Goal: Information Seeking & Learning: Learn about a topic

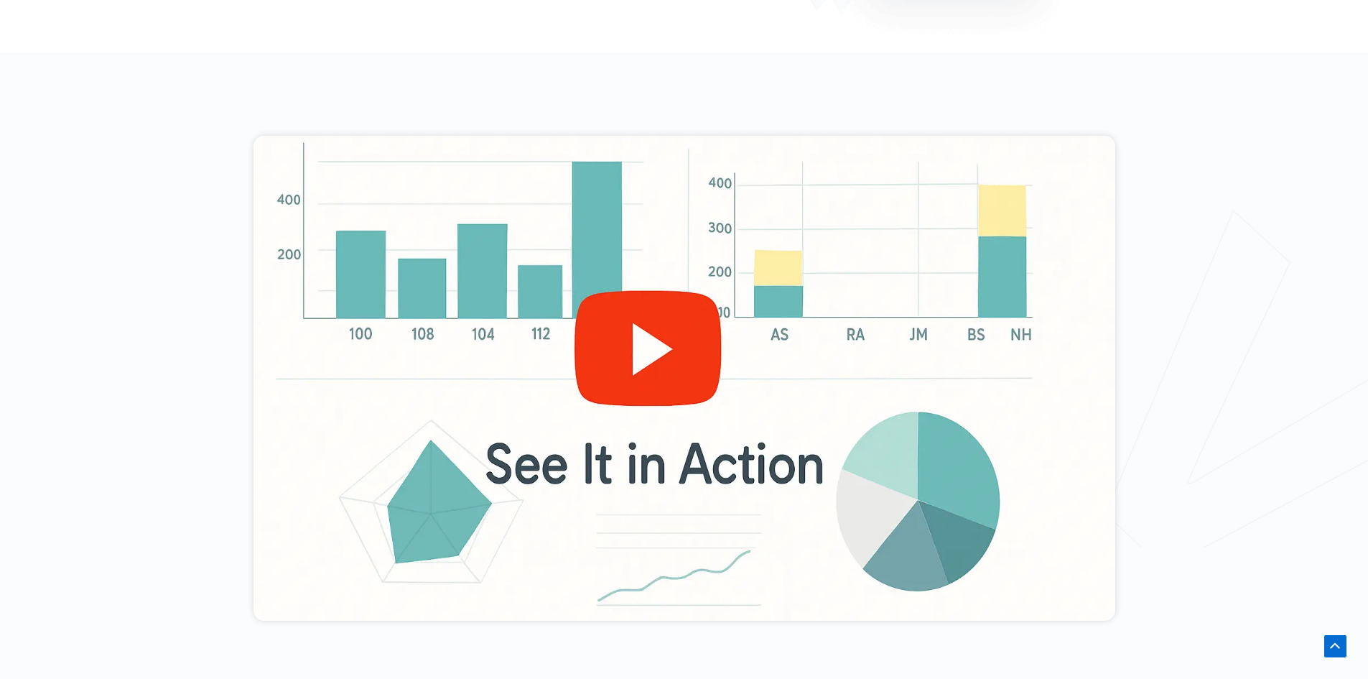
scroll to position [503, 0]
click at [656, 325] on div at bounding box center [685, 378] width 862 height 485
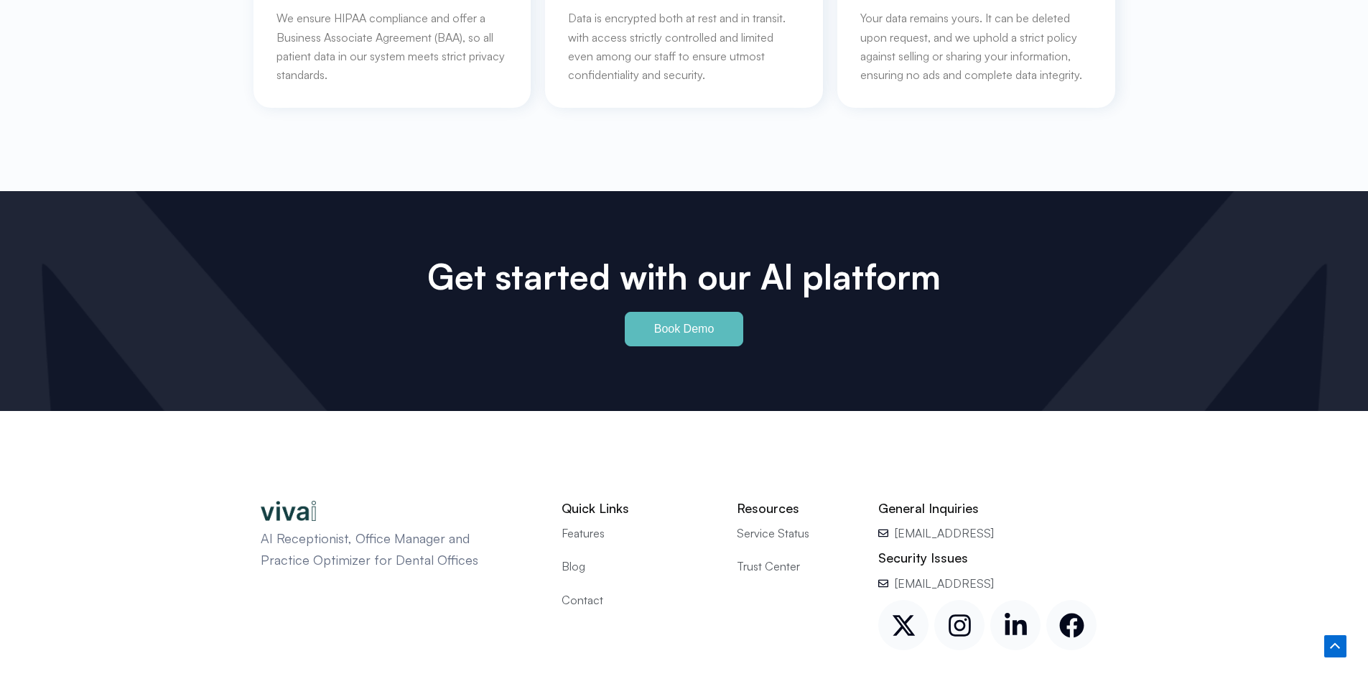
scroll to position [6676, 0]
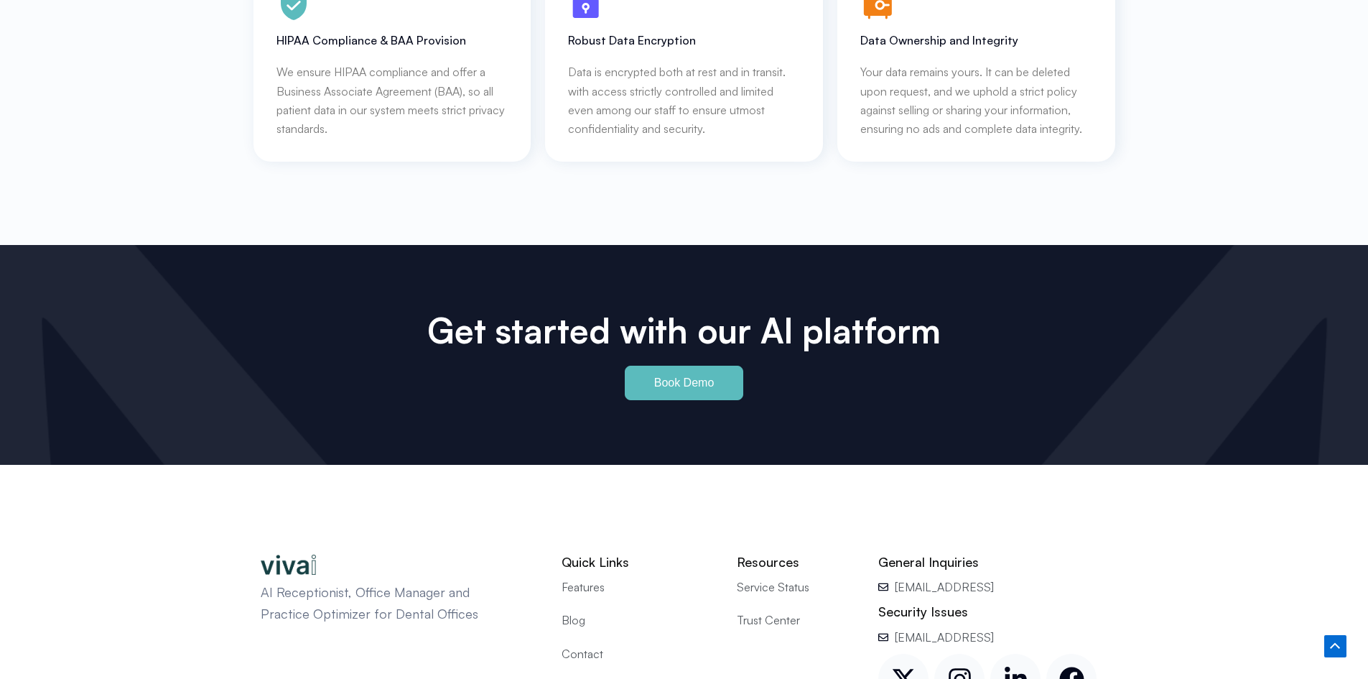
click at [584, 578] on span "Features" at bounding box center [583, 587] width 43 height 19
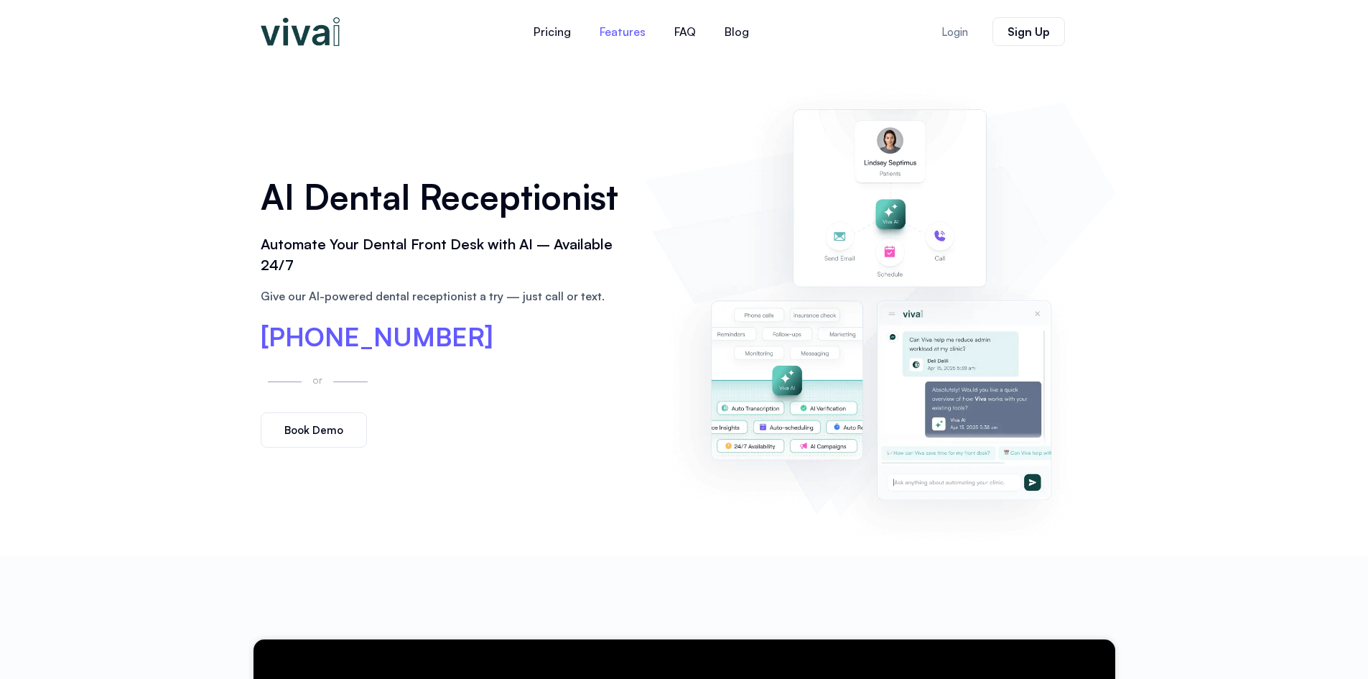
click at [619, 27] on link "Features" at bounding box center [622, 31] width 75 height 34
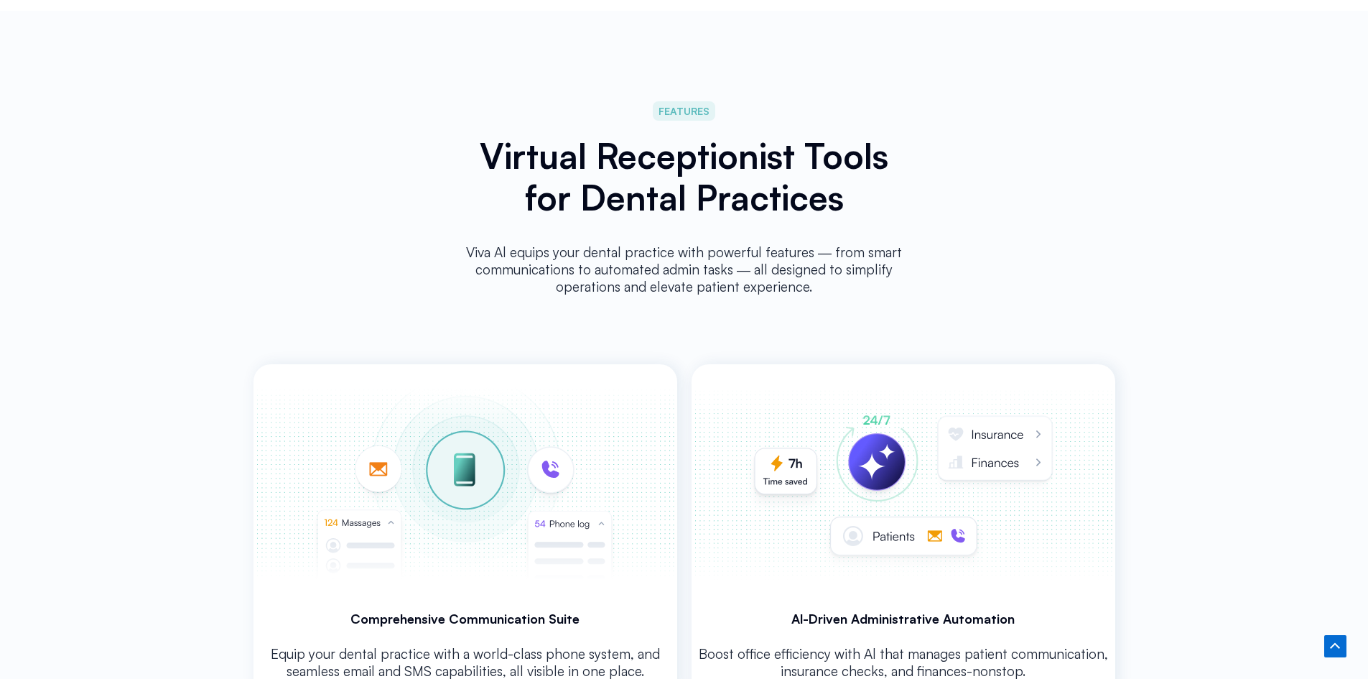
scroll to position [2510, 0]
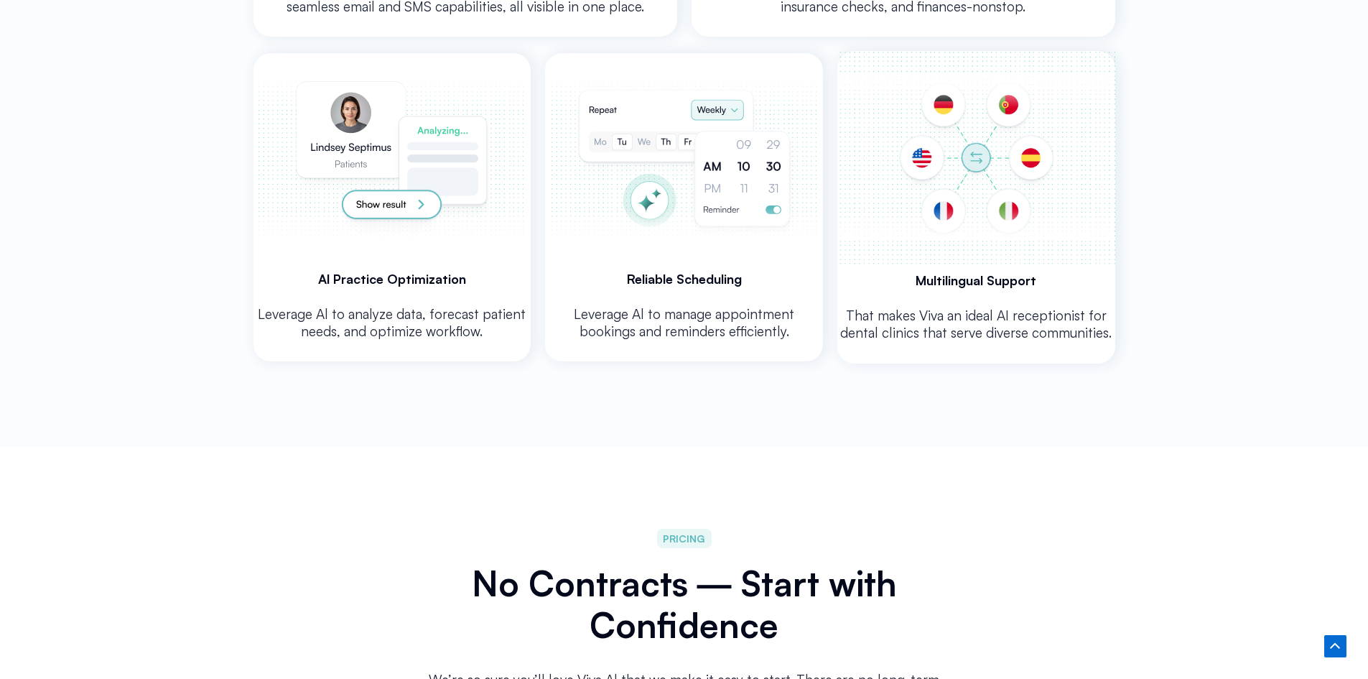
scroll to position [3156, 0]
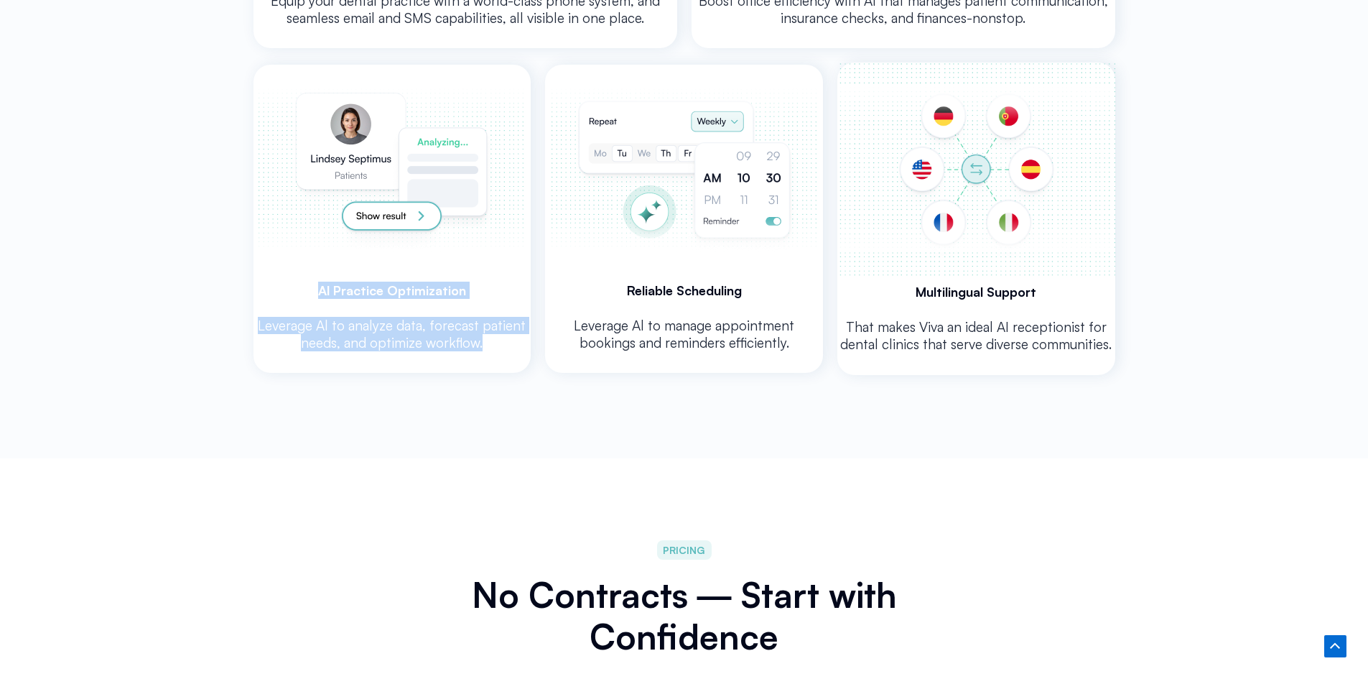
drag, startPoint x: 297, startPoint y: 283, endPoint x: 486, endPoint y: 351, distance: 201.5
click at [486, 351] on div "Al Practice Optimization Leverage Al to analyze data, forecast patient needs, a…" at bounding box center [393, 219] width 278 height 308
copy div "Al Practice Optimization Leverage Al to analyze data, forecast patient needs, a…"
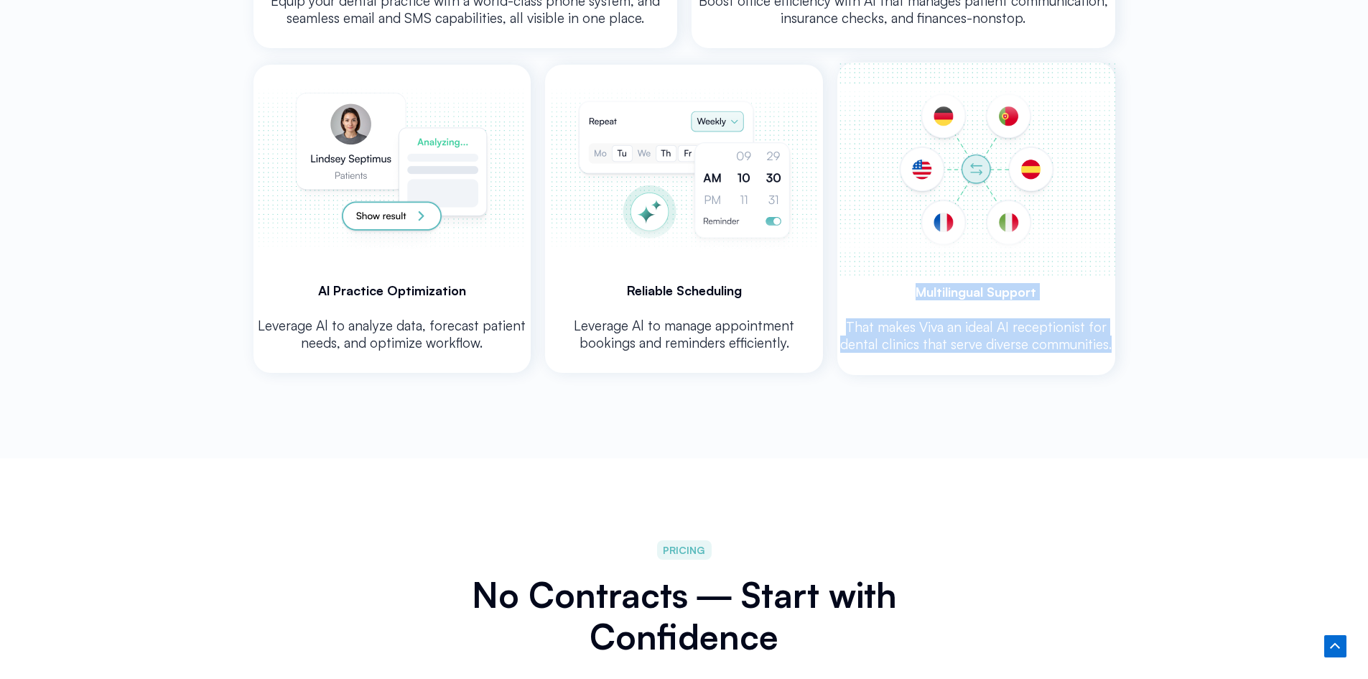
drag, startPoint x: 896, startPoint y: 286, endPoint x: 1122, endPoint y: 352, distance: 235.0
drag, startPoint x: 1008, startPoint y: 320, endPoint x: 1000, endPoint y: 320, distance: 7.9
copy div "Multilingual Support That makes Viva an ideal AI receptionist for dental clinic…"
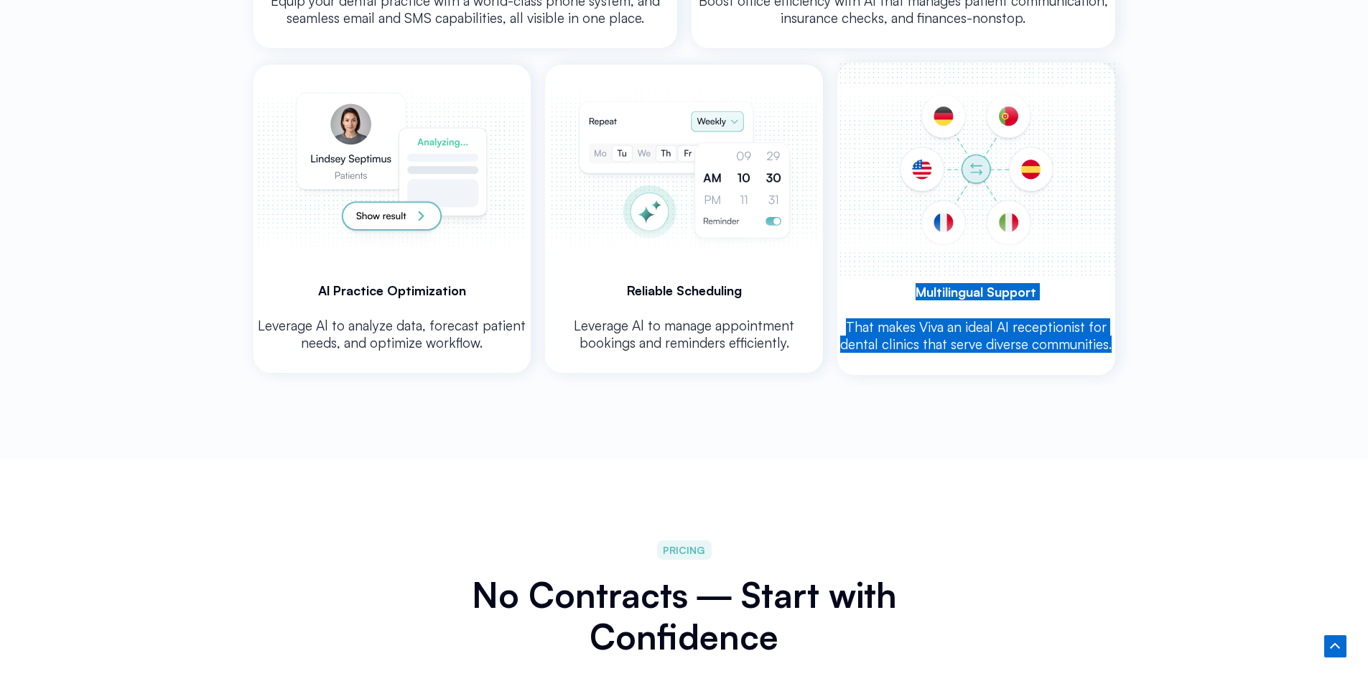
scroll to position [2797, 0]
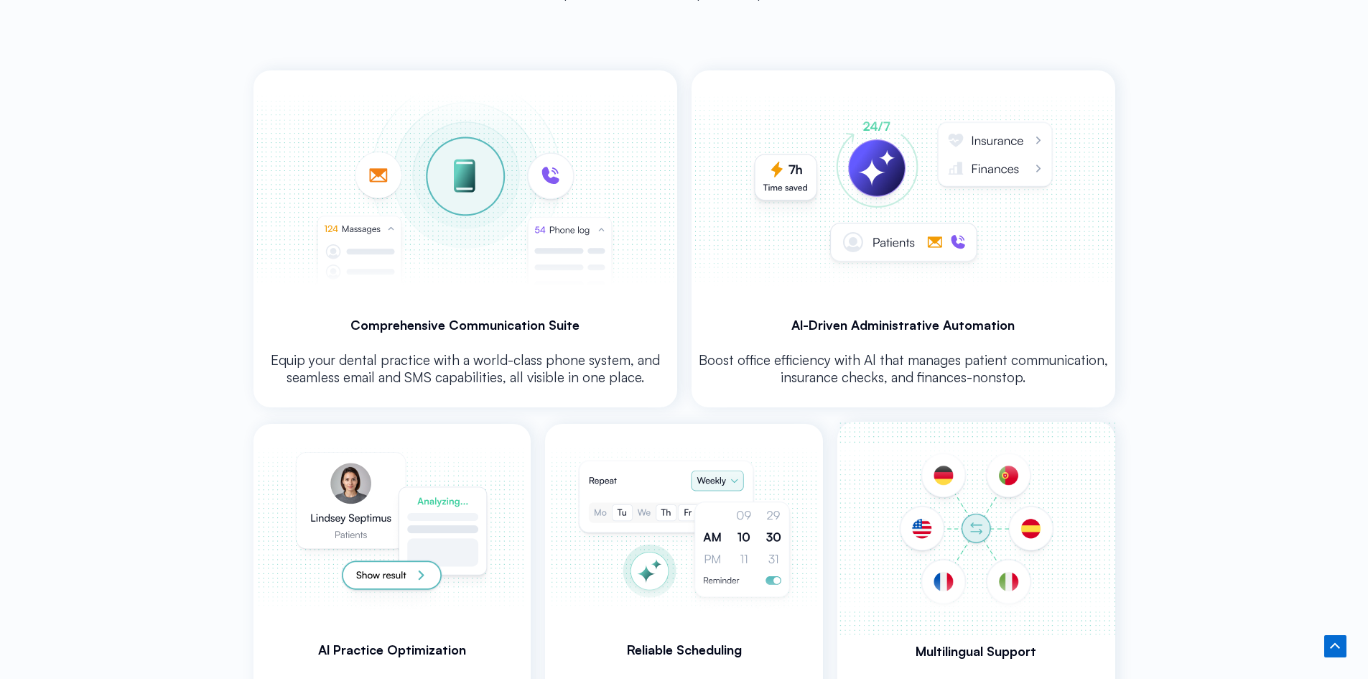
drag, startPoint x: 418, startPoint y: 314, endPoint x: 418, endPoint y: 322, distance: 7.9
click at [418, 322] on h3 "Comprehensive Communication Suite" at bounding box center [466, 324] width 424 height 17
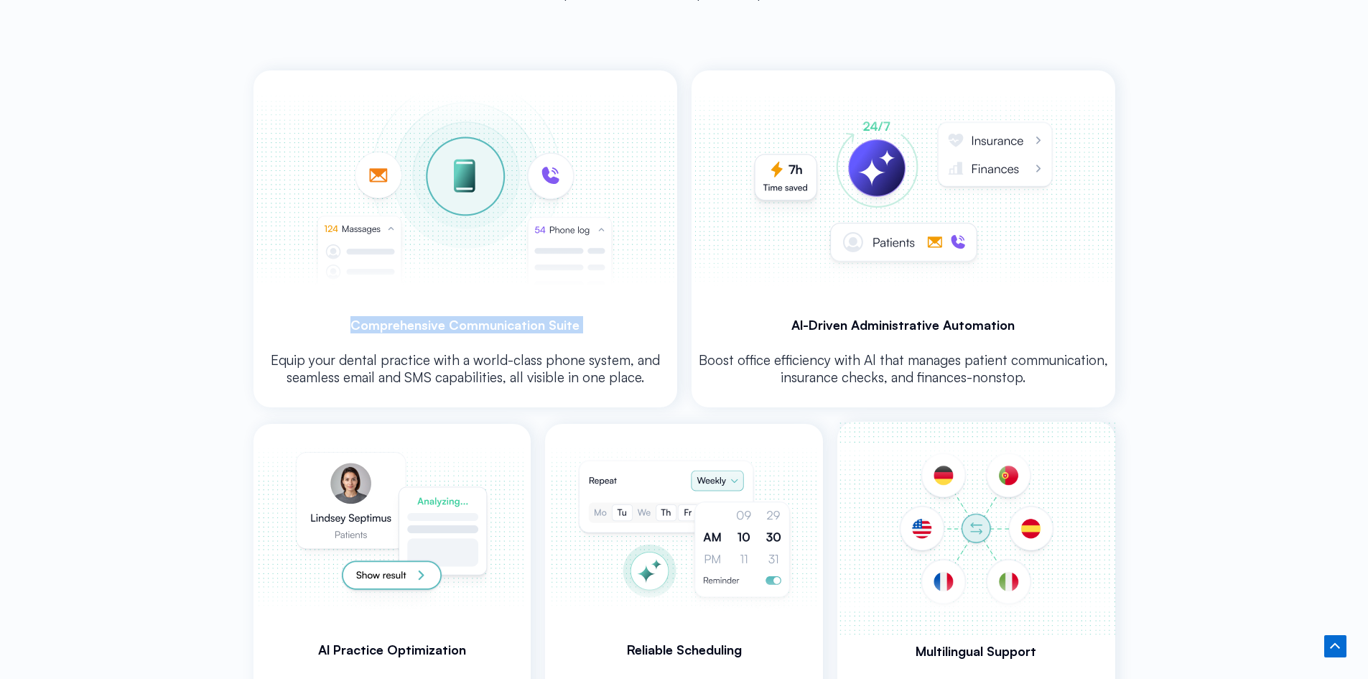
click at [418, 322] on h3 "Comprehensive Communication Suite" at bounding box center [466, 324] width 424 height 17
copy div "Comprehensive Communication Suite"
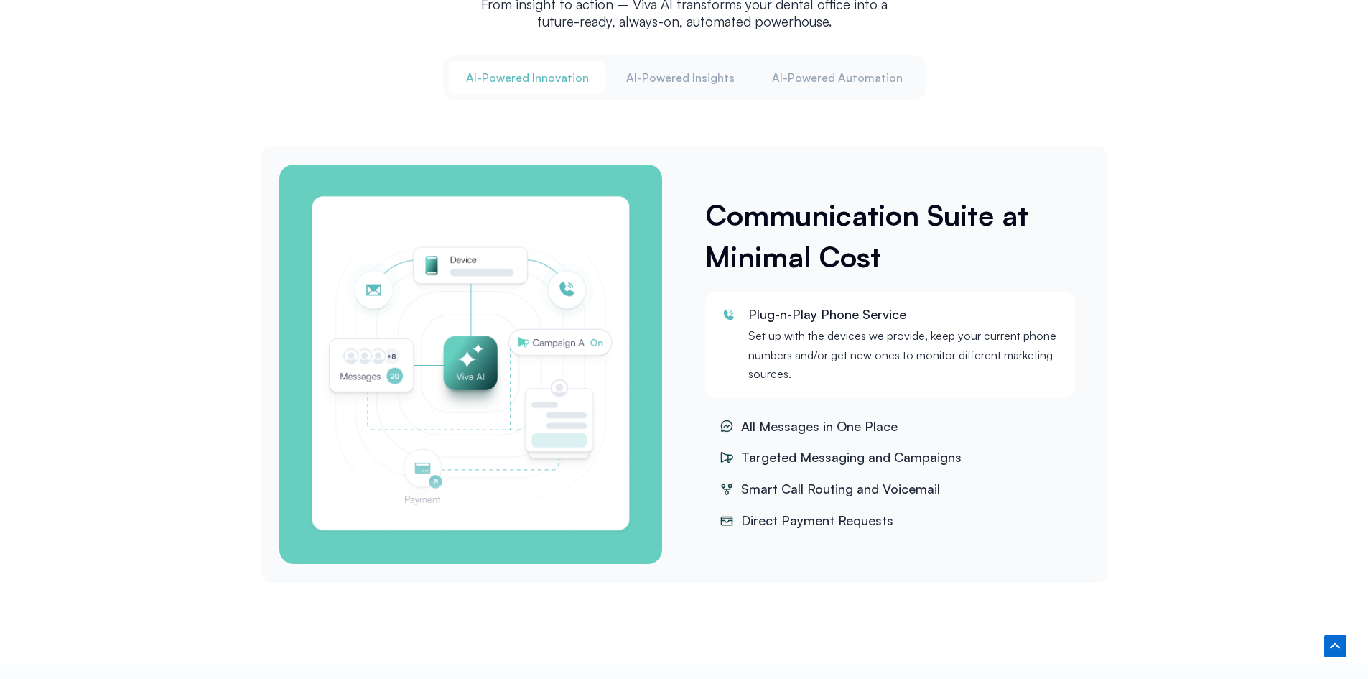
scroll to position [1863, 0]
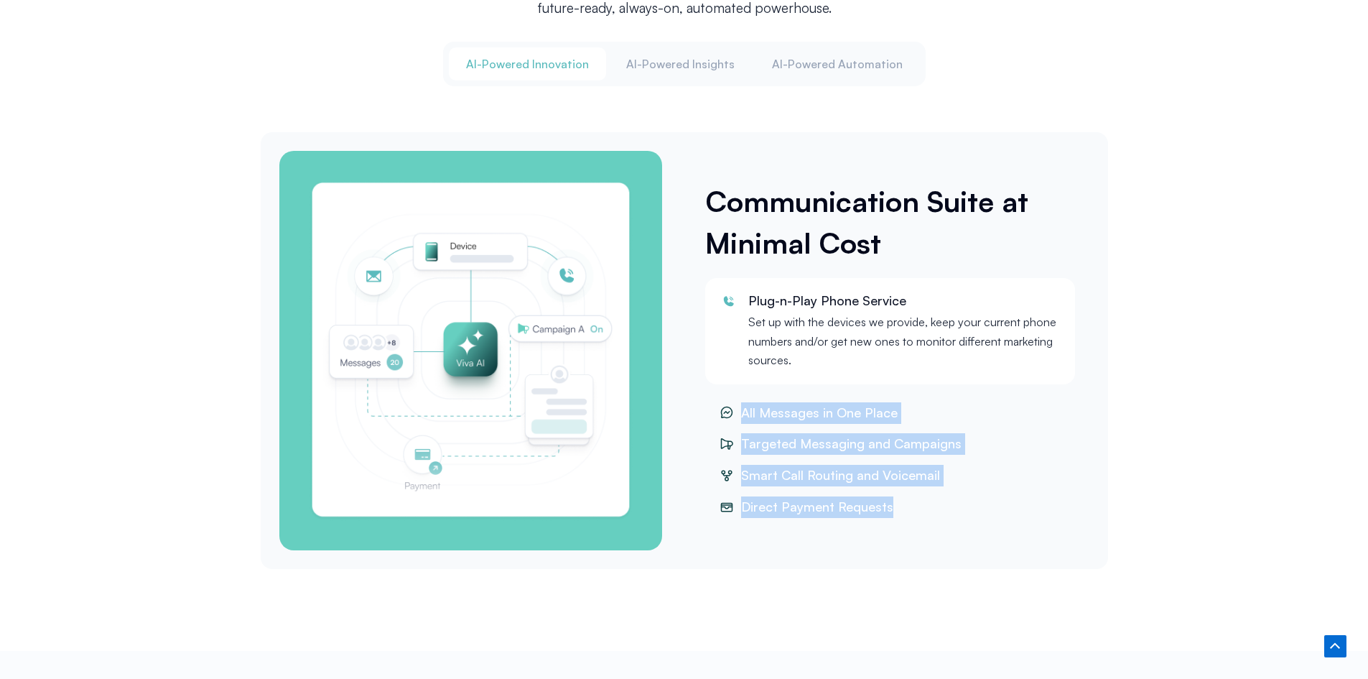
drag, startPoint x: 713, startPoint y: 404, endPoint x: 902, endPoint y: 508, distance: 215.4
click at [919, 529] on div "Communication Suite at Minimal Cost Plug-n-Play Phone Service Set up with the d…" at bounding box center [890, 351] width 412 height 414
copy ul "All Messages in One Place Targeted Messaging and Campaigns Smart Call Routing a…"
click at [909, 441] on span "Targeted Messaging and Campaigns" at bounding box center [850, 444] width 224 height 22
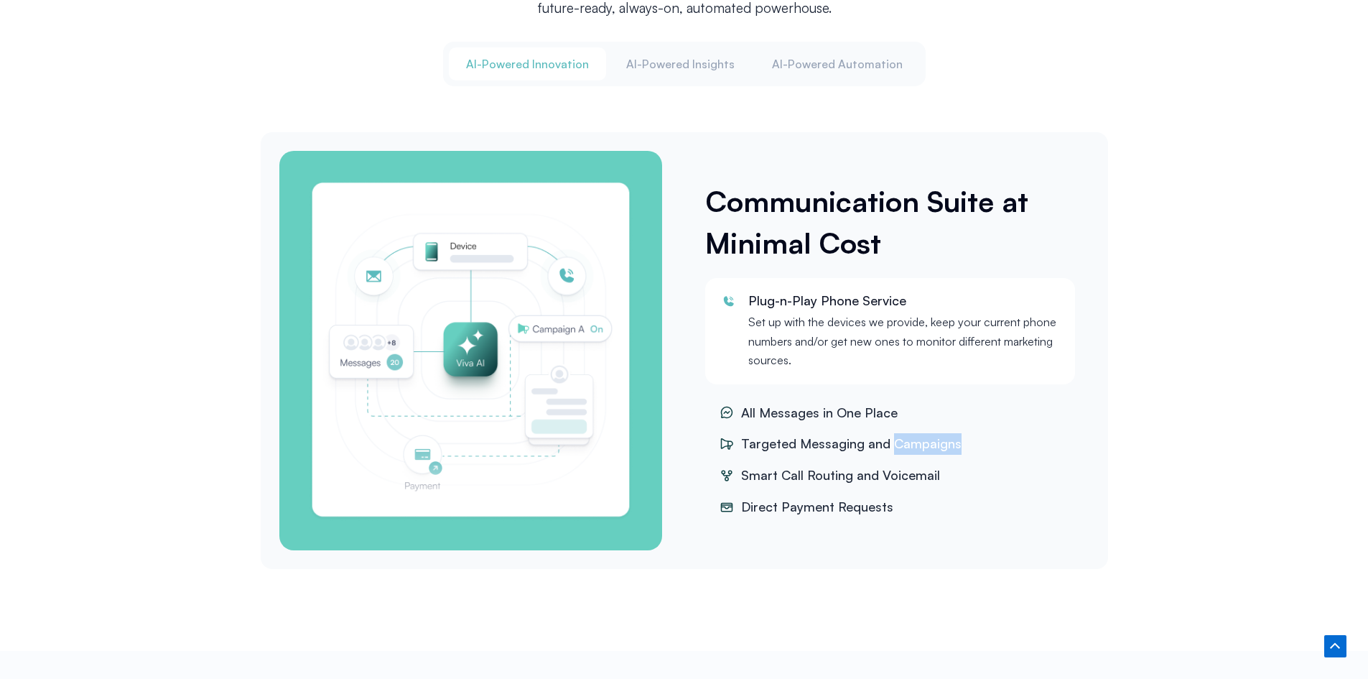
click at [909, 441] on span "Targeted Messaging and Campaigns" at bounding box center [850, 444] width 224 height 22
